Goal: Find specific page/section: Find specific page/section

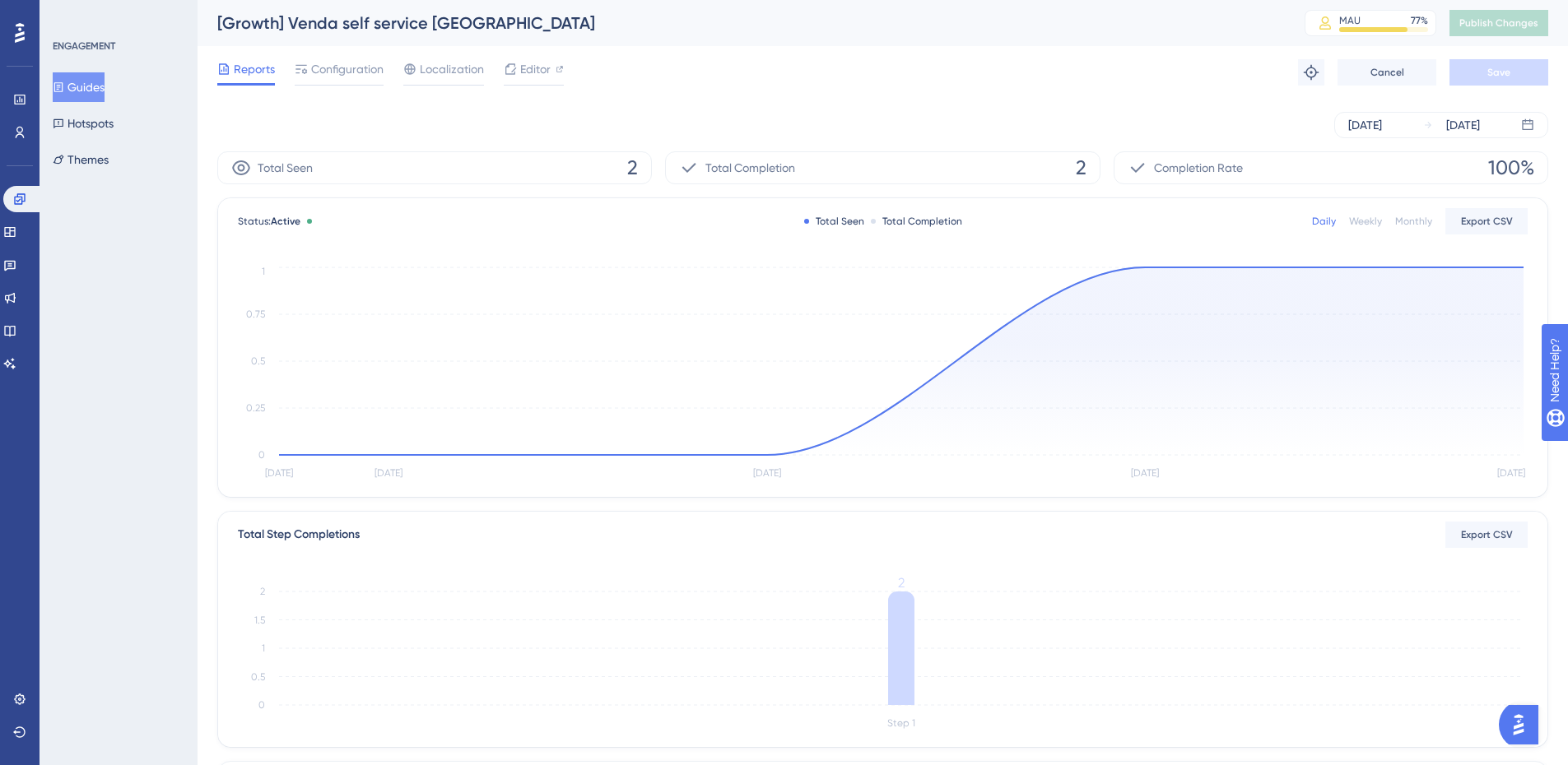
click at [99, 72] on div "ENGAGEMENT Guides Hotspots Themes" at bounding box center [120, 107] width 133 height 135
click at [93, 77] on button "Guides" at bounding box center [79, 87] width 52 height 30
